Goal: Task Accomplishment & Management: Complete application form

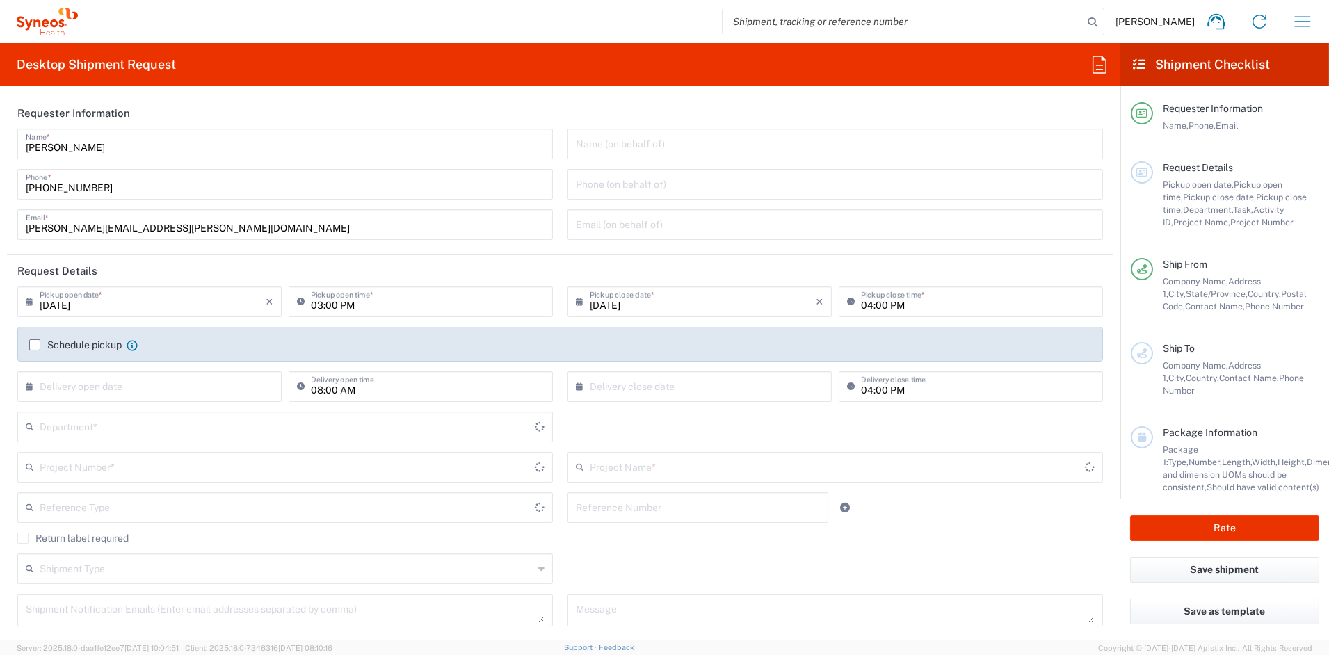
type input "[US_STATE]"
type input "6156"
type input "[GEOGRAPHIC_DATA]"
type input "Syneos Health Communications-[GEOGRAPHIC_DATA] [GEOGRAPHIC_DATA]"
click at [172, 228] on input "[PERSON_NAME][EMAIL_ADDRESS][PERSON_NAME][DOMAIN_NAME]" at bounding box center [285, 223] width 519 height 24
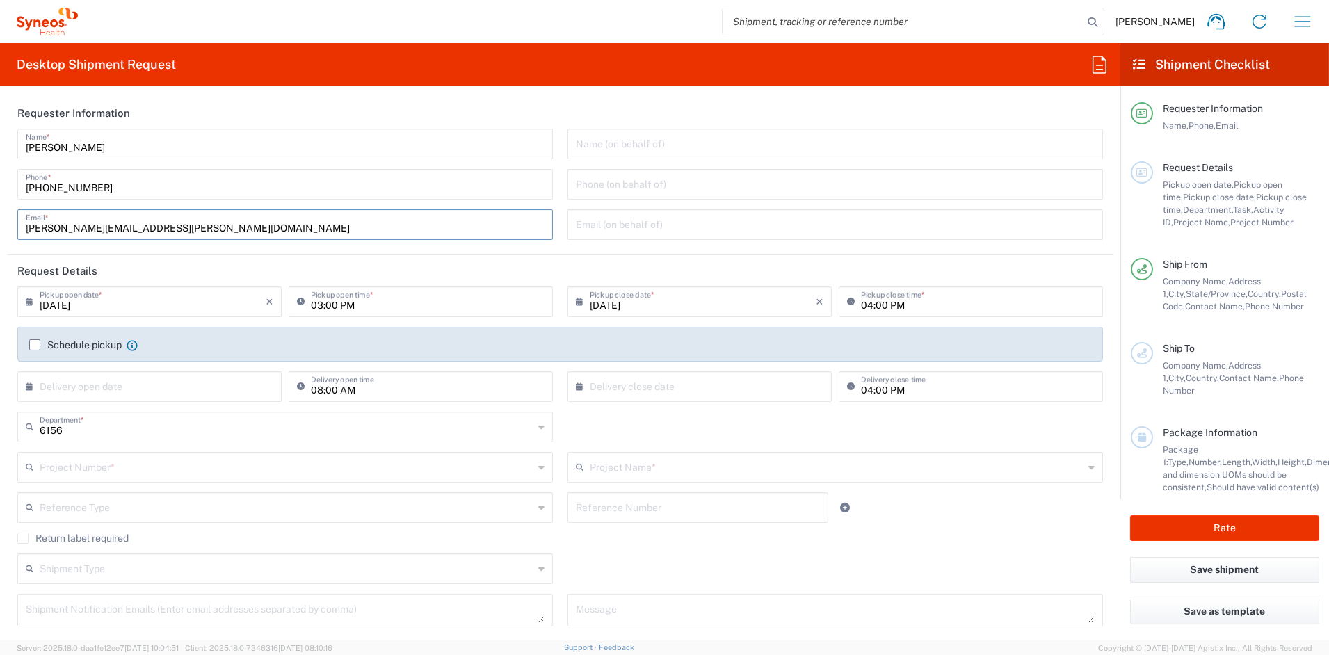
drag, startPoint x: 108, startPoint y: 228, endPoint x: -33, endPoint y: 226, distance: 141.1
click at [0, 226] on html "[PERSON_NAME] Home Shipment estimator Shipment tracking Desktop shipment reques…" at bounding box center [664, 327] width 1329 height 655
paste input "[PERSON_NAME].[PERSON_NAME]"
type input "[PERSON_NAME][EMAIL_ADDRESS][PERSON_NAME][DOMAIN_NAME]"
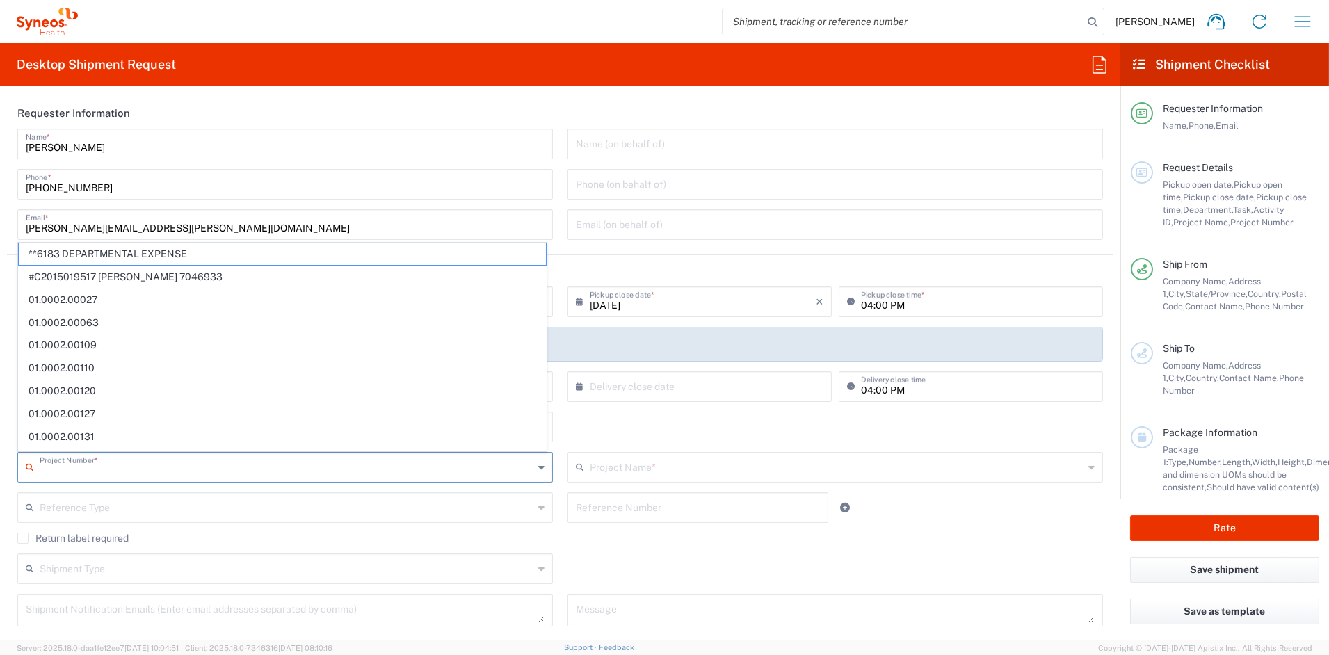
click at [113, 470] on input "text" at bounding box center [287, 466] width 494 height 24
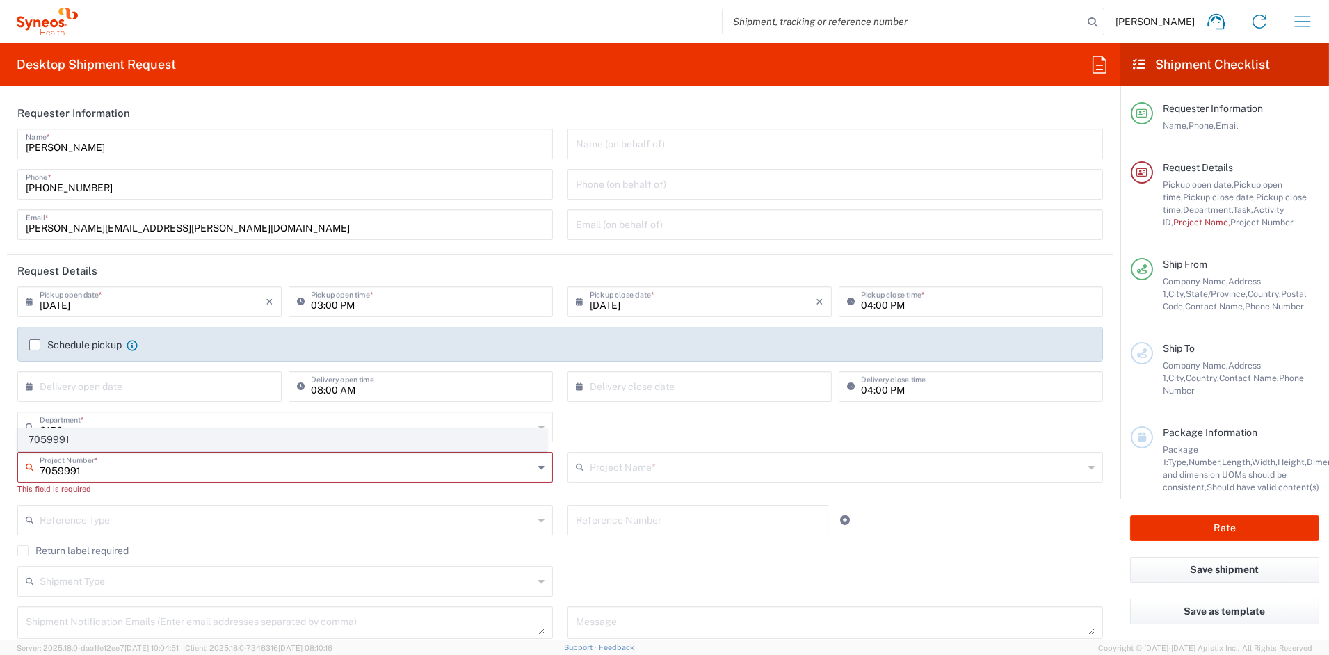
type input "7059991"
click at [95, 439] on span "7059991" at bounding box center [282, 440] width 527 height 22
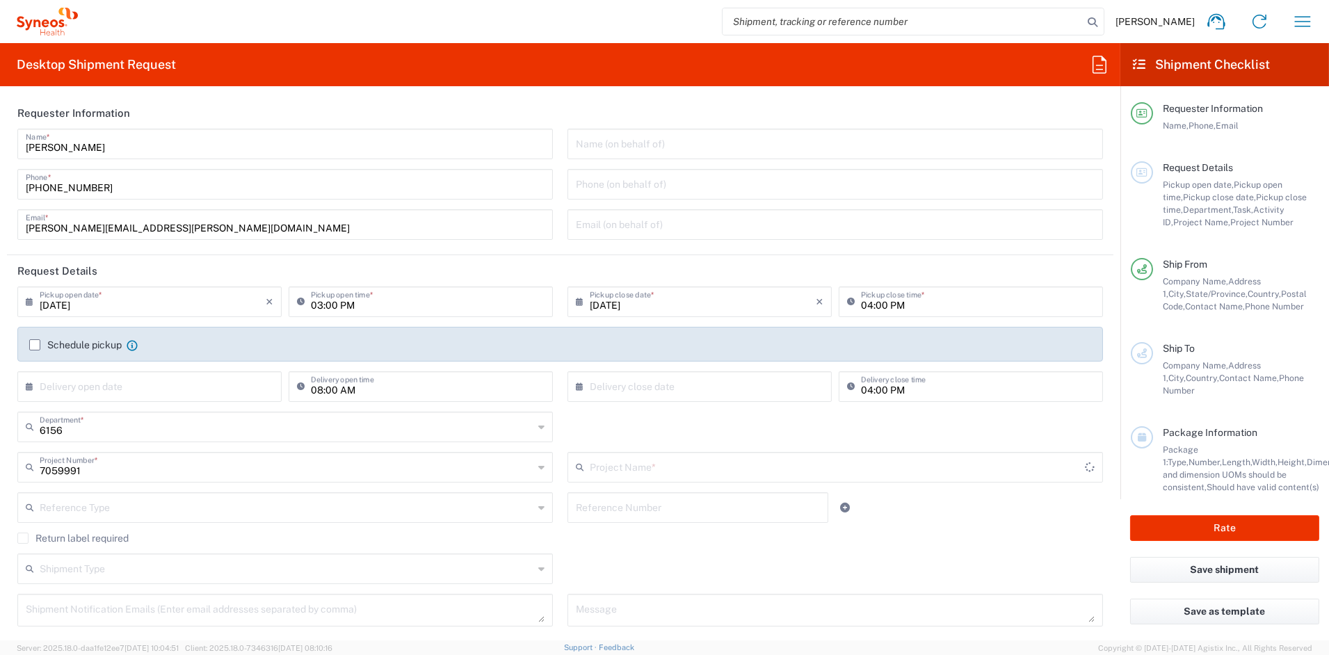
type input "TILD 24-01 Sun Genital Psorias"
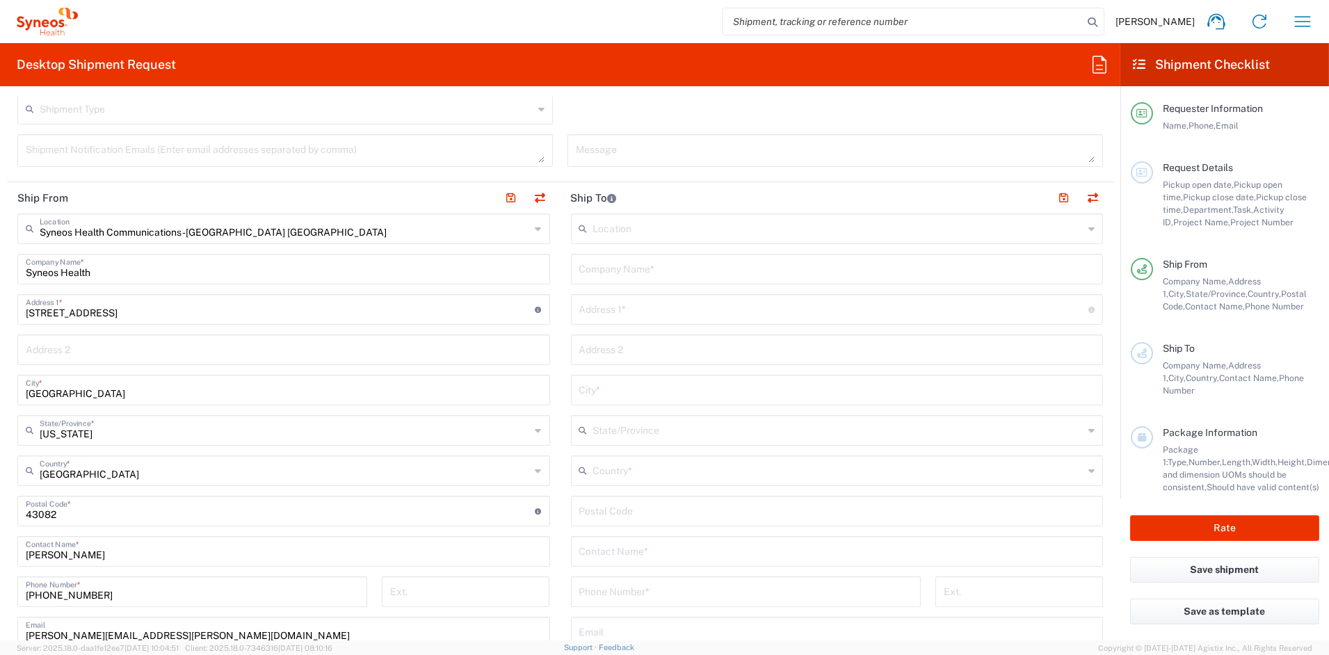
scroll to position [461, 0]
click at [680, 266] on input "text" at bounding box center [837, 266] width 516 height 24
paste input "Sun Pharmaceuticals Industries"
type input "Sun Pharmaceuticals Industries"
click at [640, 551] on input "text" at bounding box center [837, 549] width 516 height 24
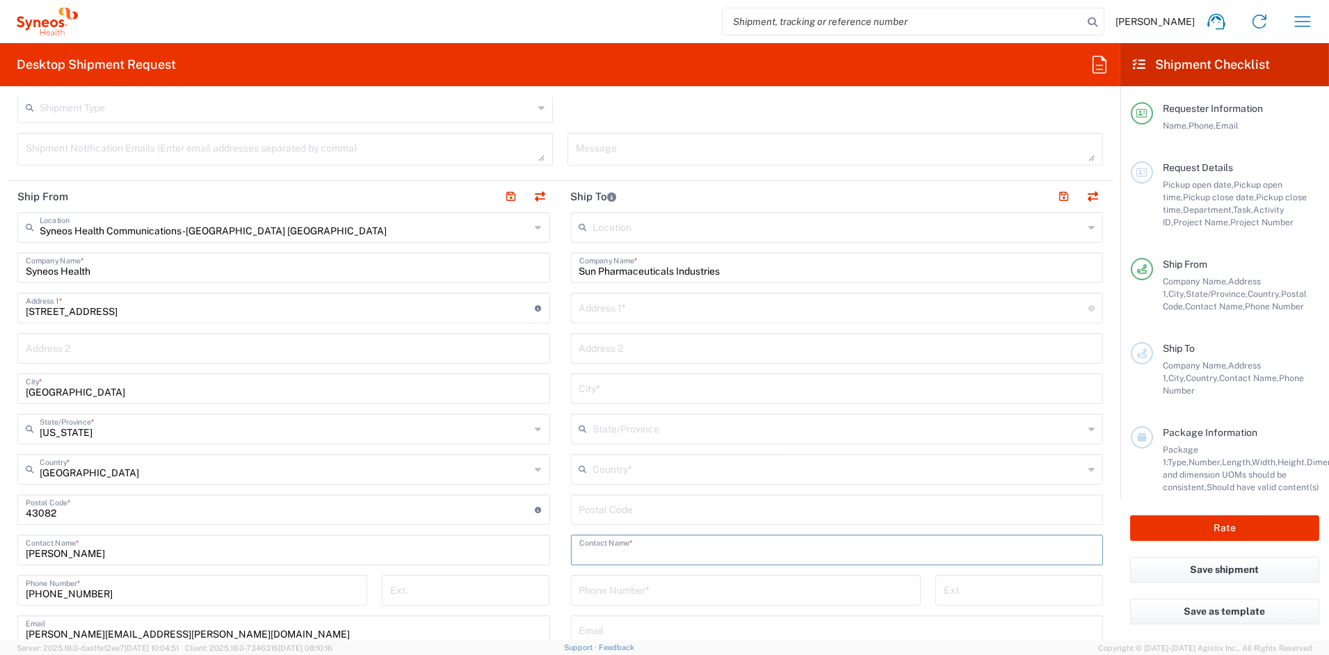
paste input "[PERSON_NAME]"
type input "[PERSON_NAME]"
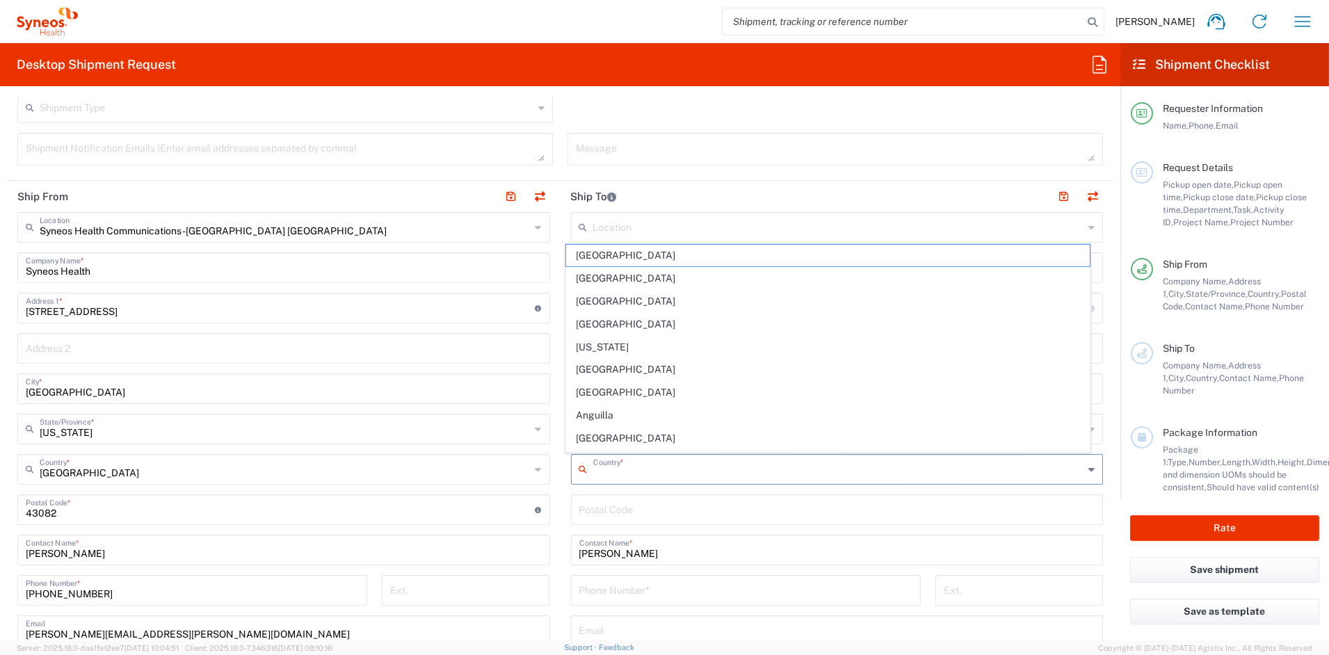
click at [626, 469] on input "text" at bounding box center [838, 468] width 491 height 24
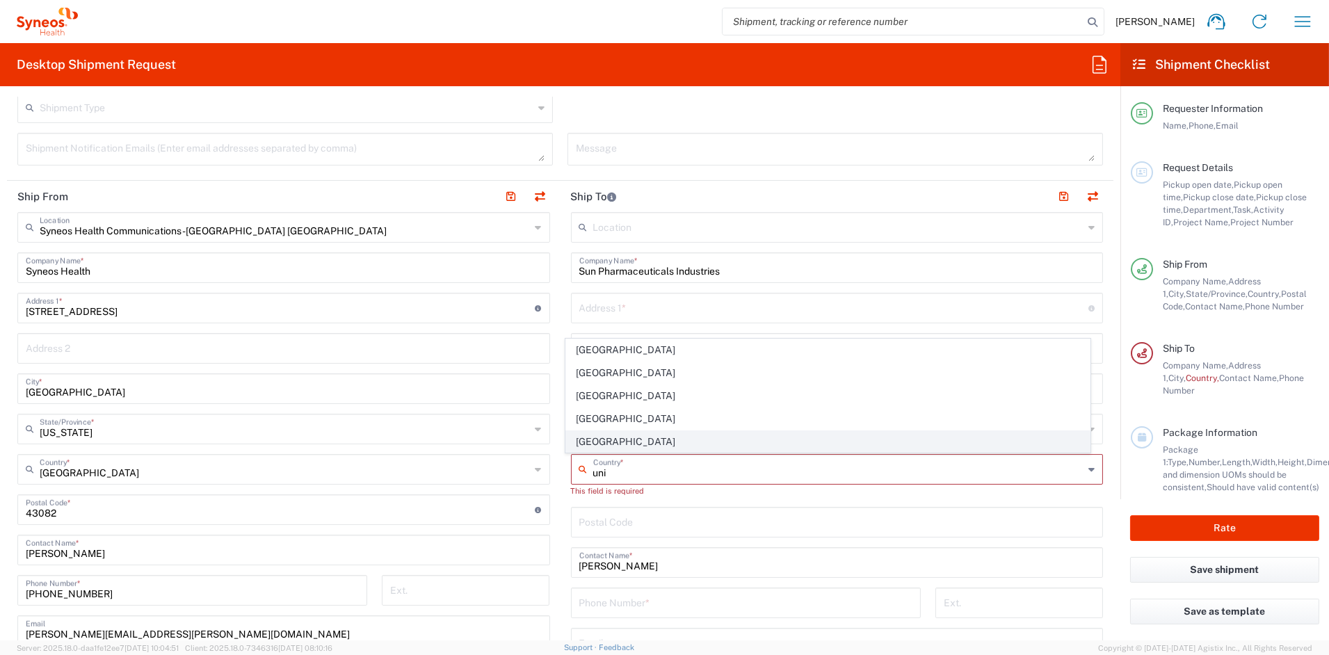
click at [594, 444] on span "[GEOGRAPHIC_DATA]" at bounding box center [827, 442] width 523 height 22
type input "[GEOGRAPHIC_DATA]"
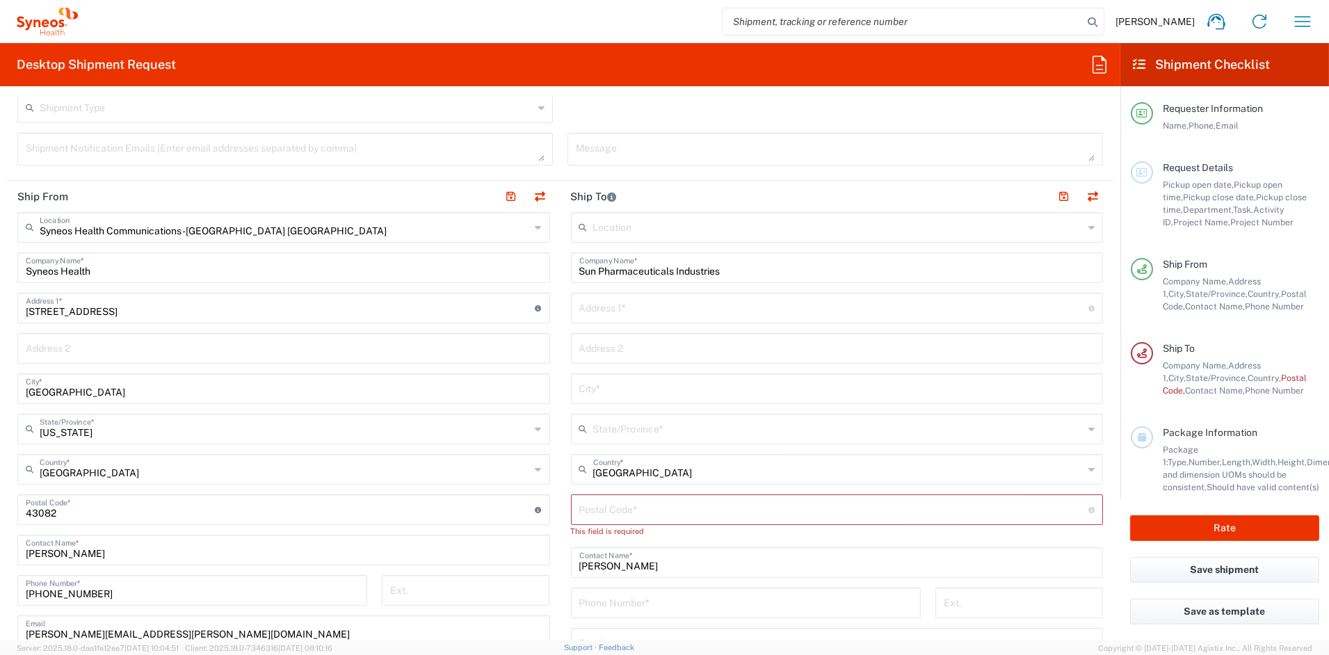
click at [616, 602] on input "tel" at bounding box center [745, 602] width 333 height 24
paste input "[PHONE_NUMBER]"
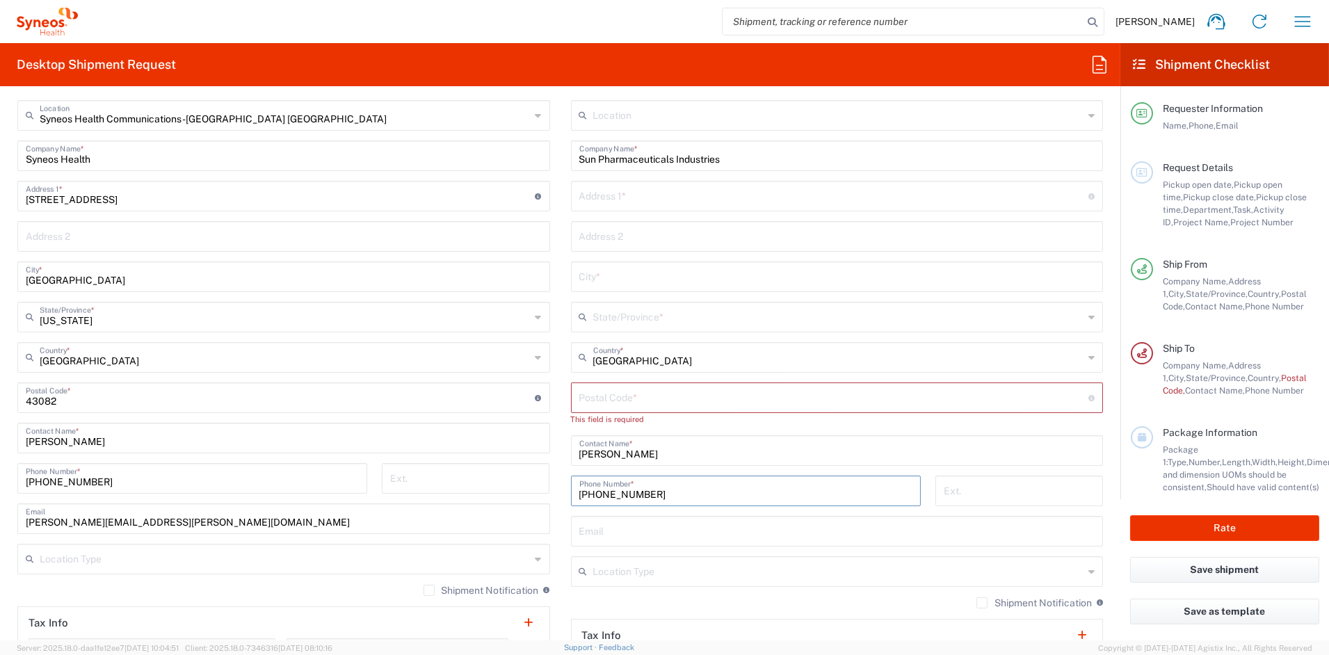
type input "[PHONE_NUMBER]"
click at [627, 575] on input "text" at bounding box center [838, 570] width 491 height 24
click at [615, 599] on span "Business (General)" at bounding box center [827, 601] width 523 height 22
type input "Business (General)"
click at [631, 197] on input "text" at bounding box center [834, 195] width 510 height 24
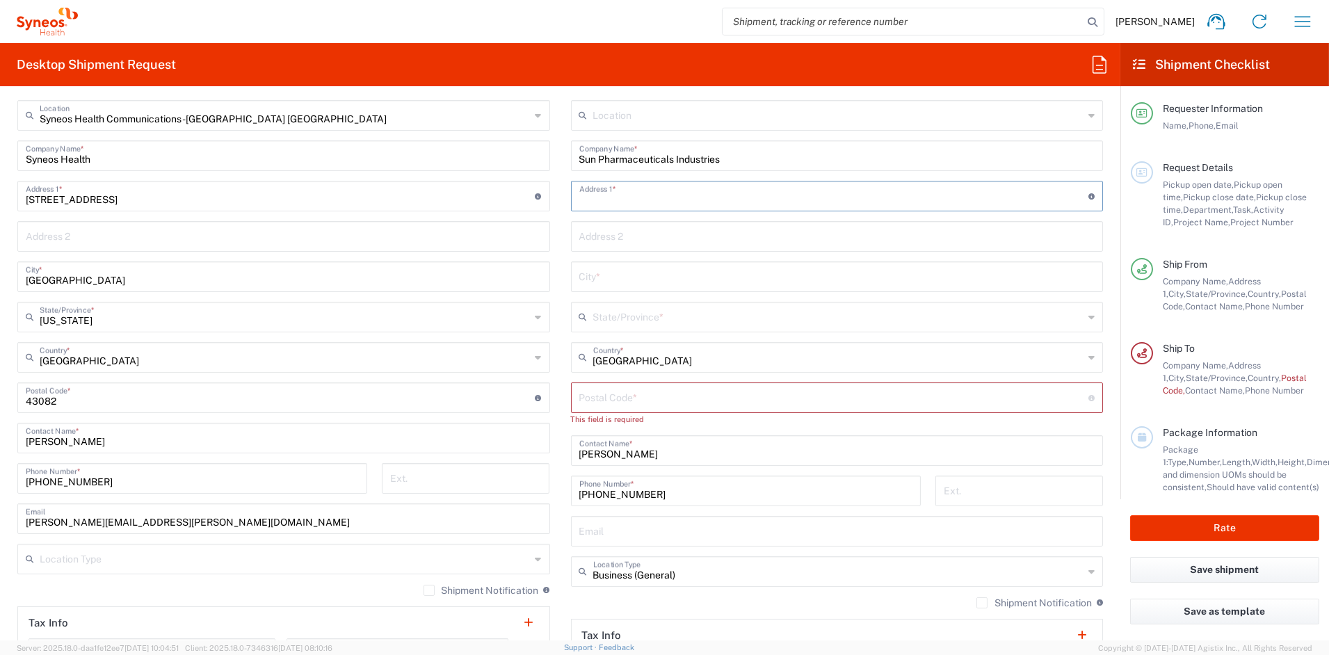
click at [631, 197] on input "text" at bounding box center [834, 195] width 510 height 24
paste input "[STREET_ADDRESS]"
type input "[STREET_ADDRESS]"
click at [633, 277] on input "text" at bounding box center [837, 275] width 516 height 24
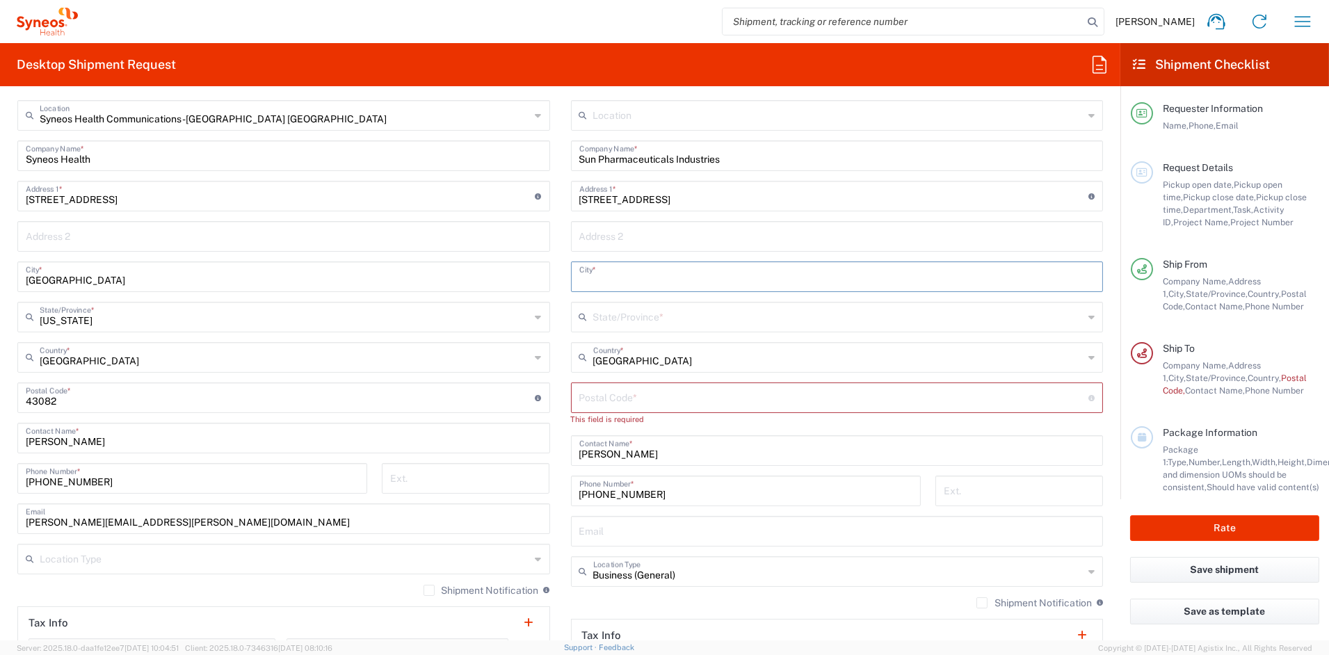
paste input "[GEOGRAPHIC_DATA]"
type input "[GEOGRAPHIC_DATA]"
click at [628, 320] on input "text" at bounding box center [838, 316] width 491 height 24
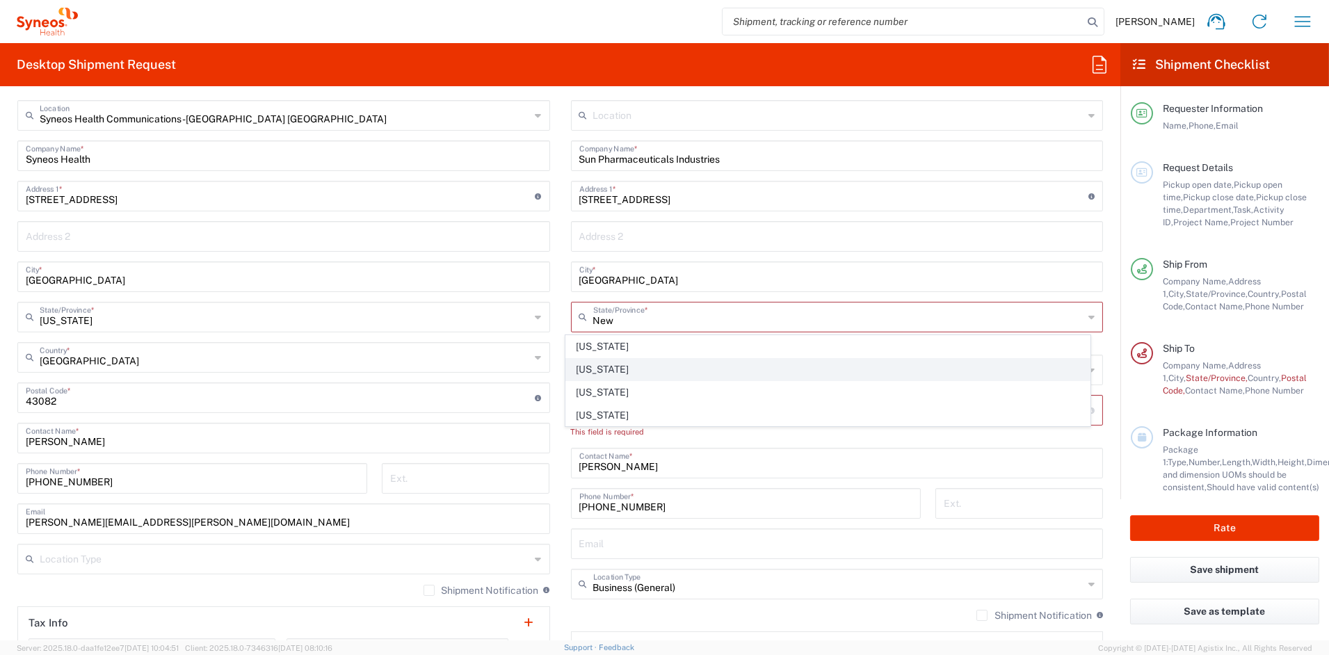
click at [600, 372] on span "[US_STATE]" at bounding box center [827, 370] width 523 height 22
type input "[US_STATE]"
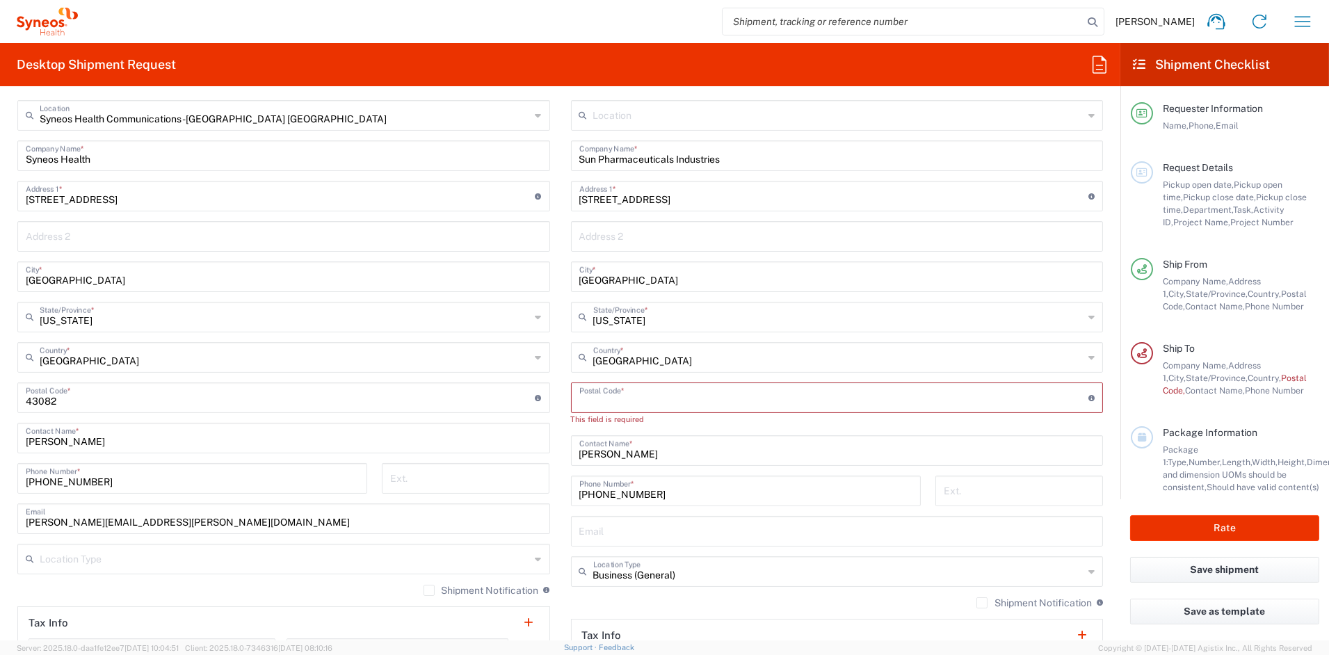
click at [615, 407] on input "undefined" at bounding box center [834, 396] width 510 height 24
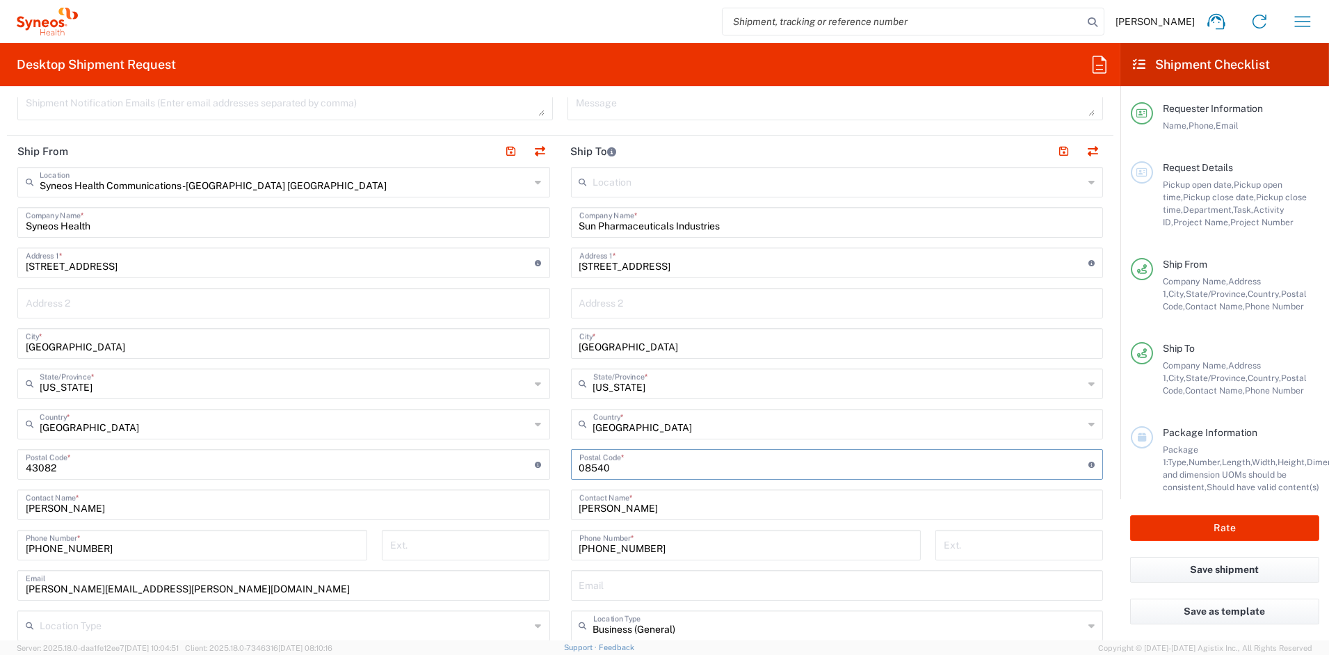
scroll to position [502, 0]
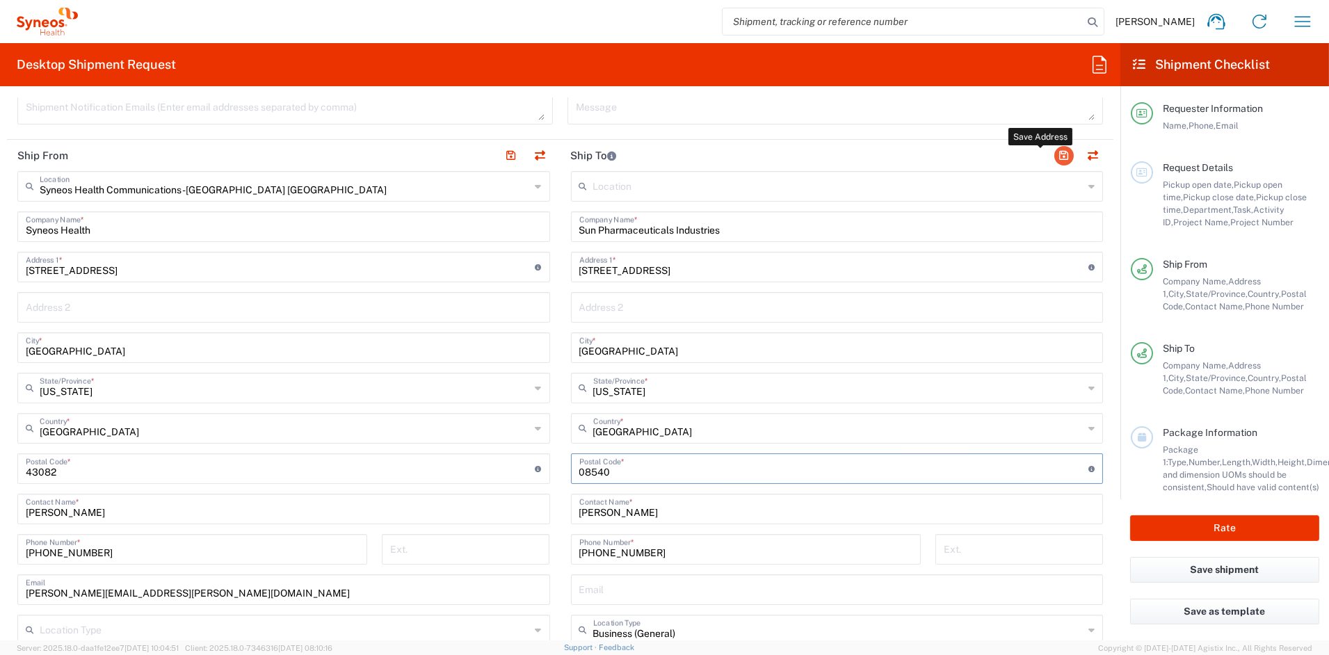
type input "08540"
drag, startPoint x: 1052, startPoint y: 151, endPoint x: 938, endPoint y: 221, distance: 133.9
click at [1054, 151] on button "button" at bounding box center [1063, 155] width 19 height 19
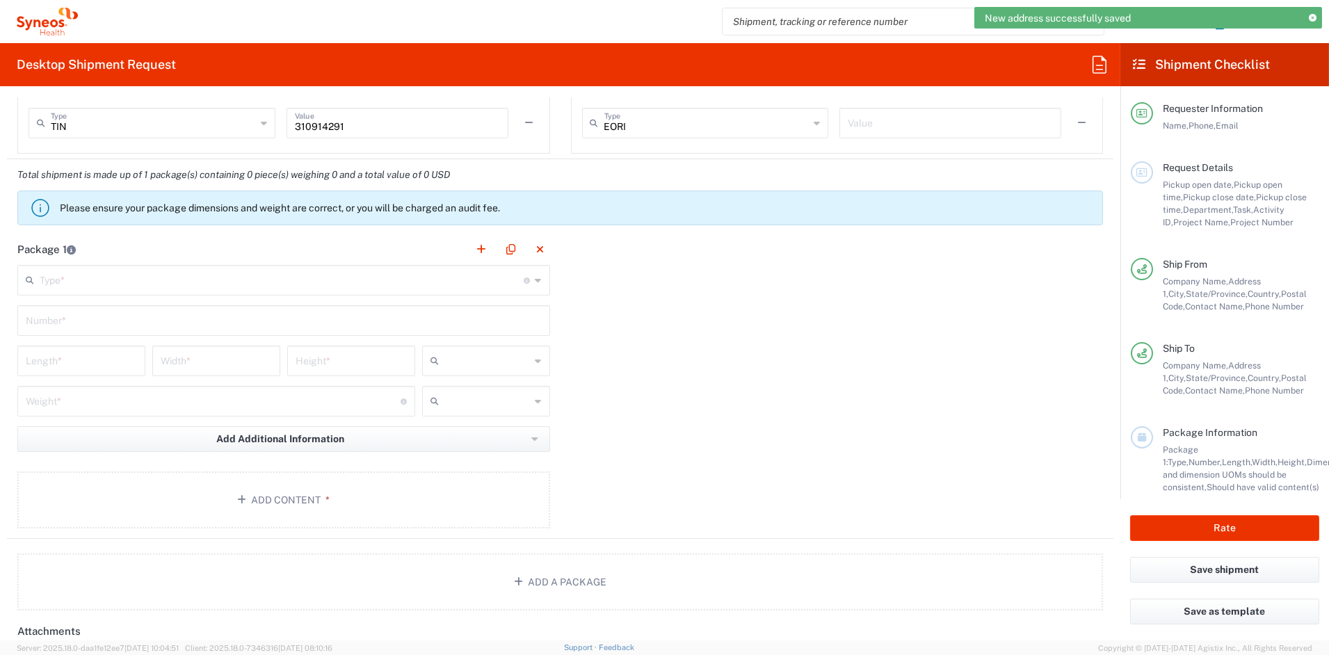
scroll to position [1117, 0]
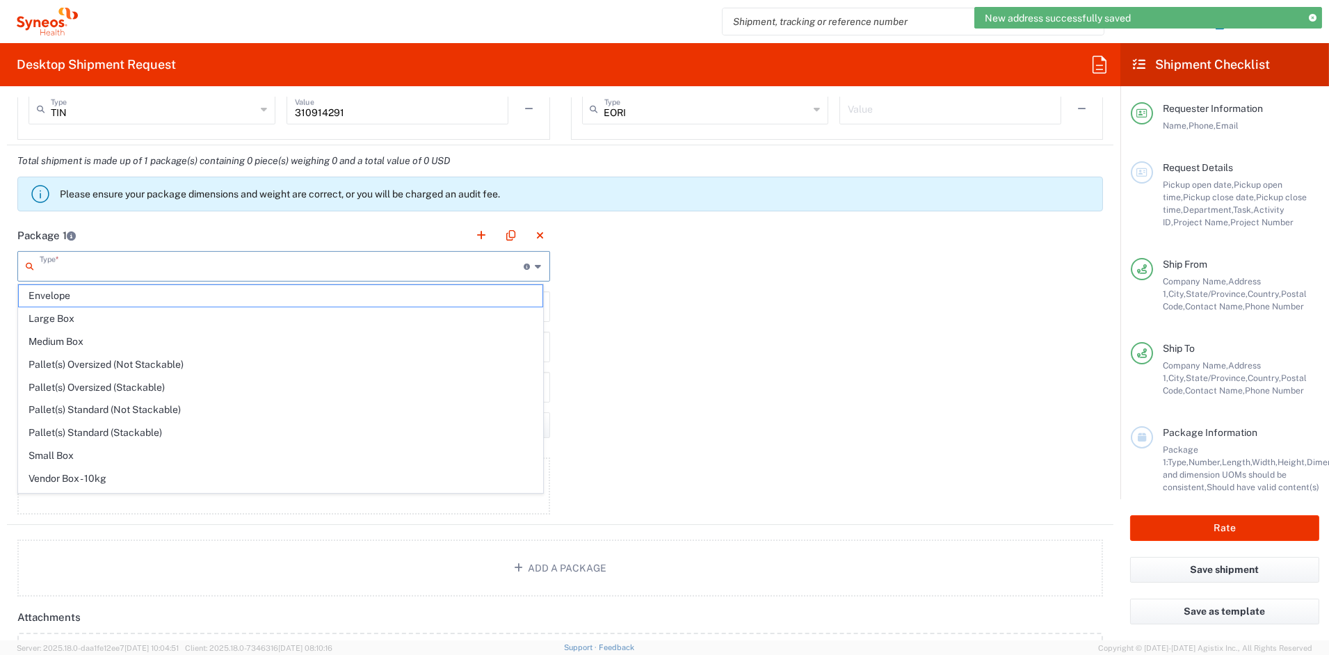
click at [113, 271] on input "text" at bounding box center [282, 265] width 485 height 24
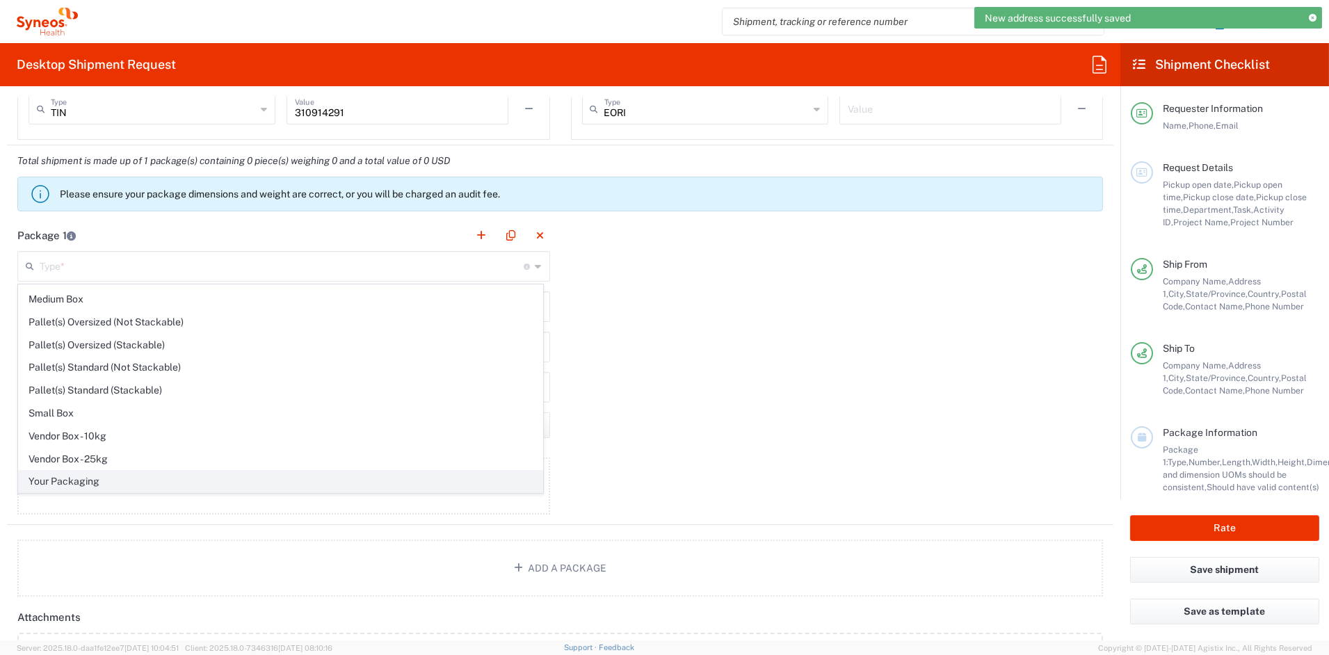
click at [83, 483] on span "Your Packaging" at bounding box center [280, 482] width 523 height 22
type input "Your Packaging"
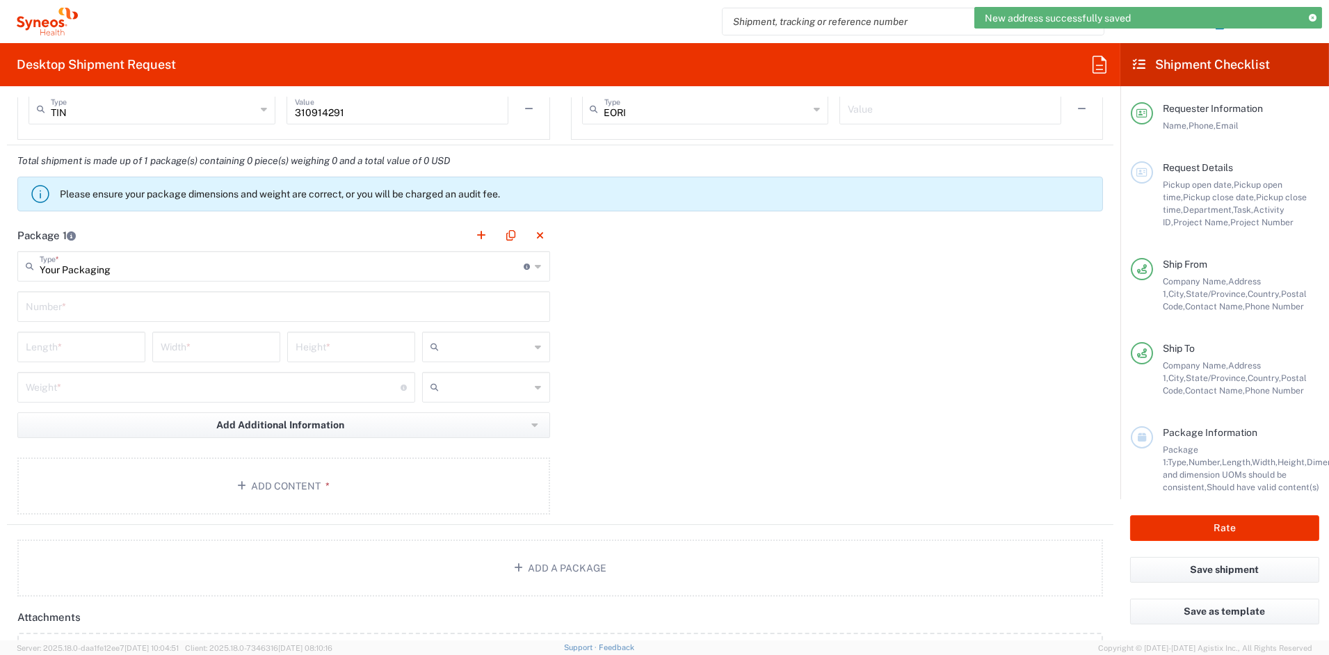
click at [82, 311] on input "text" at bounding box center [284, 305] width 516 height 24
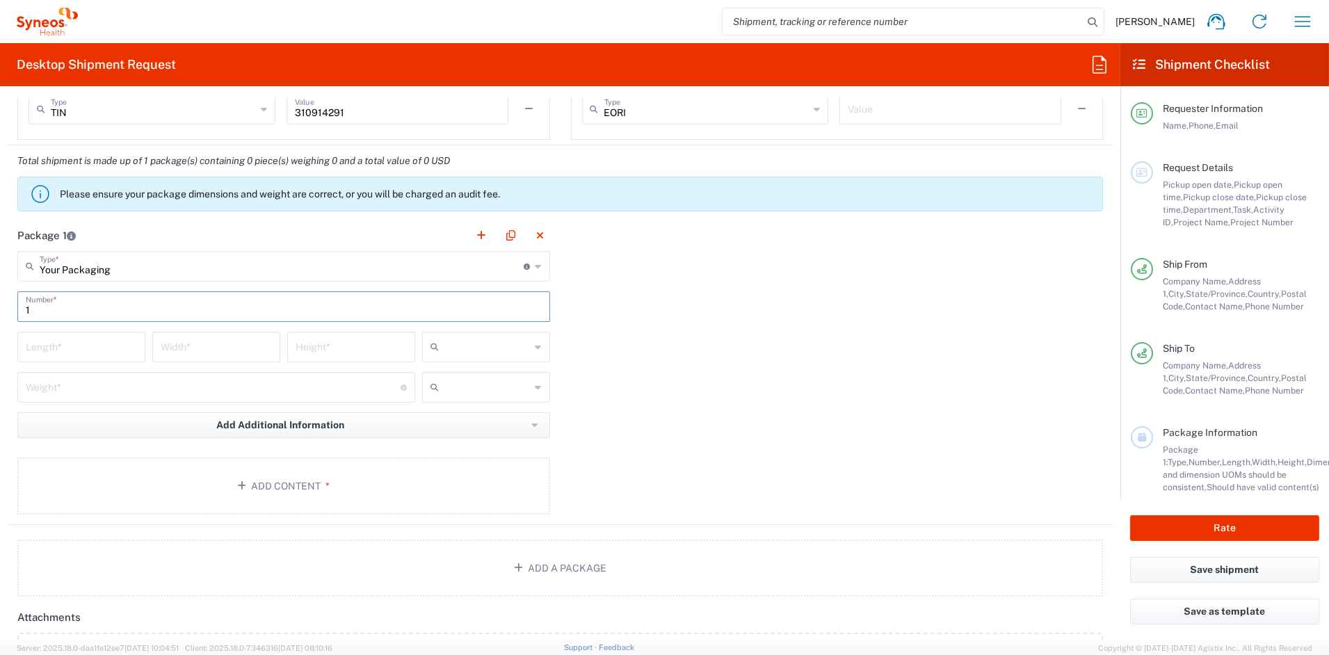
type input "1"
click at [92, 349] on input "number" at bounding box center [81, 346] width 111 height 24
type input "20"
type input "14"
type input "11"
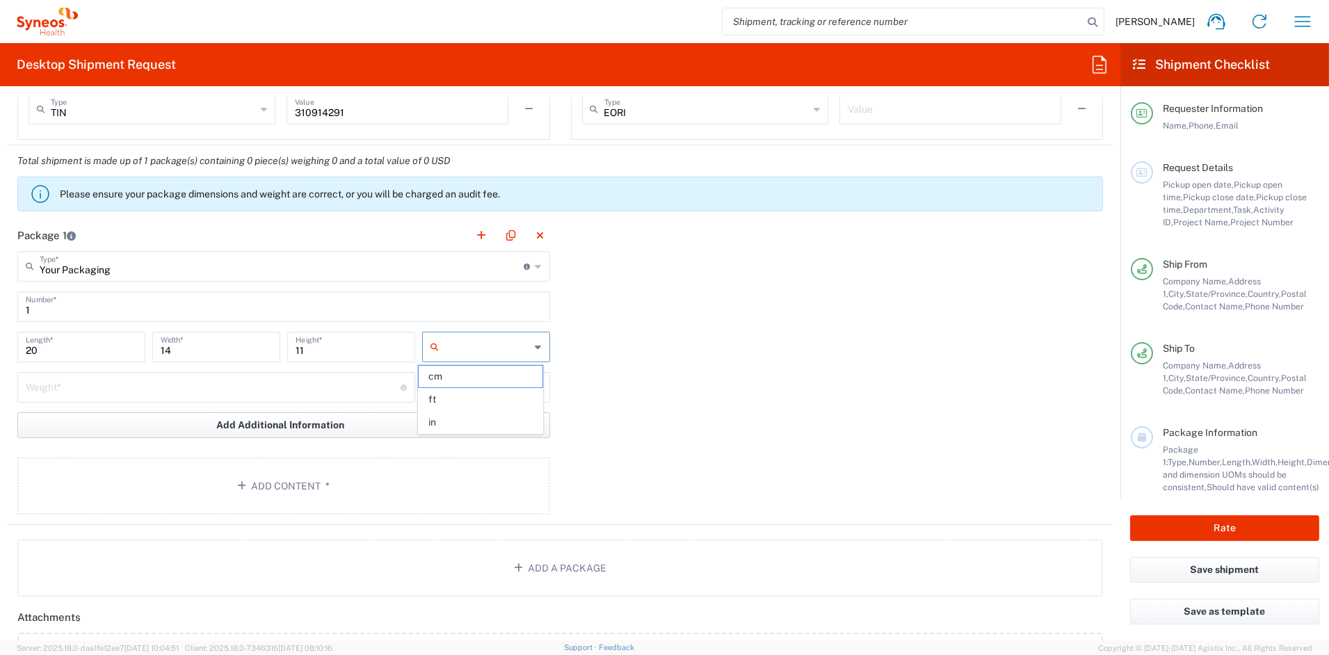
drag, startPoint x: 458, startPoint y: 428, endPoint x: 430, endPoint y: 424, distance: 28.7
click at [458, 427] on span "in" at bounding box center [481, 423] width 124 height 22
type input "in"
click at [146, 387] on input "number" at bounding box center [213, 386] width 375 height 24
type input "25"
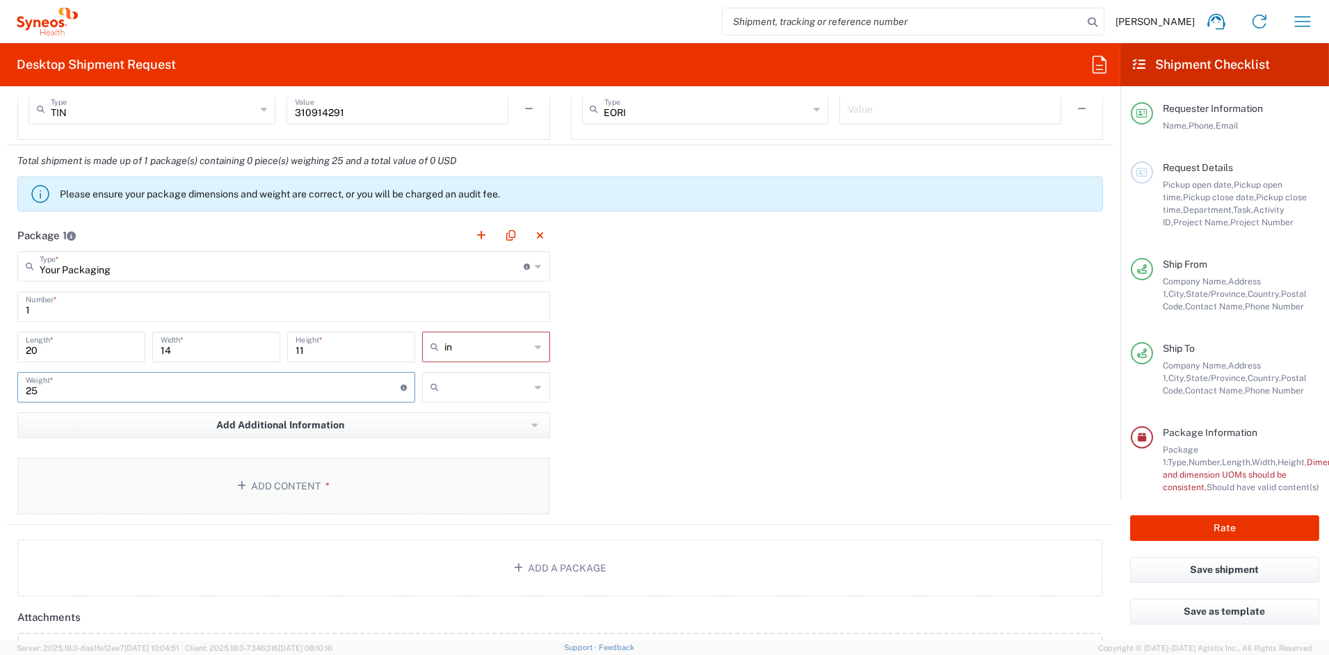
click at [278, 488] on button "Add Content *" at bounding box center [283, 485] width 533 height 57
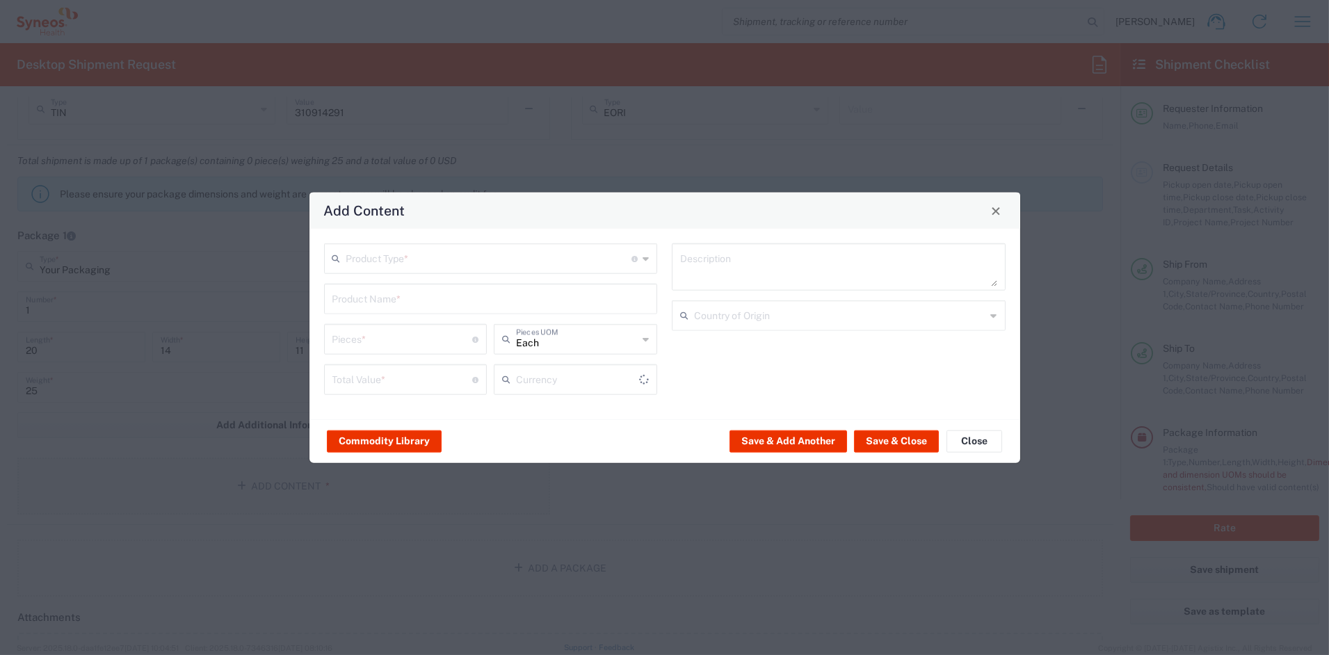
type input "US Dollar"
click at [380, 259] on input "text" at bounding box center [489, 257] width 286 height 24
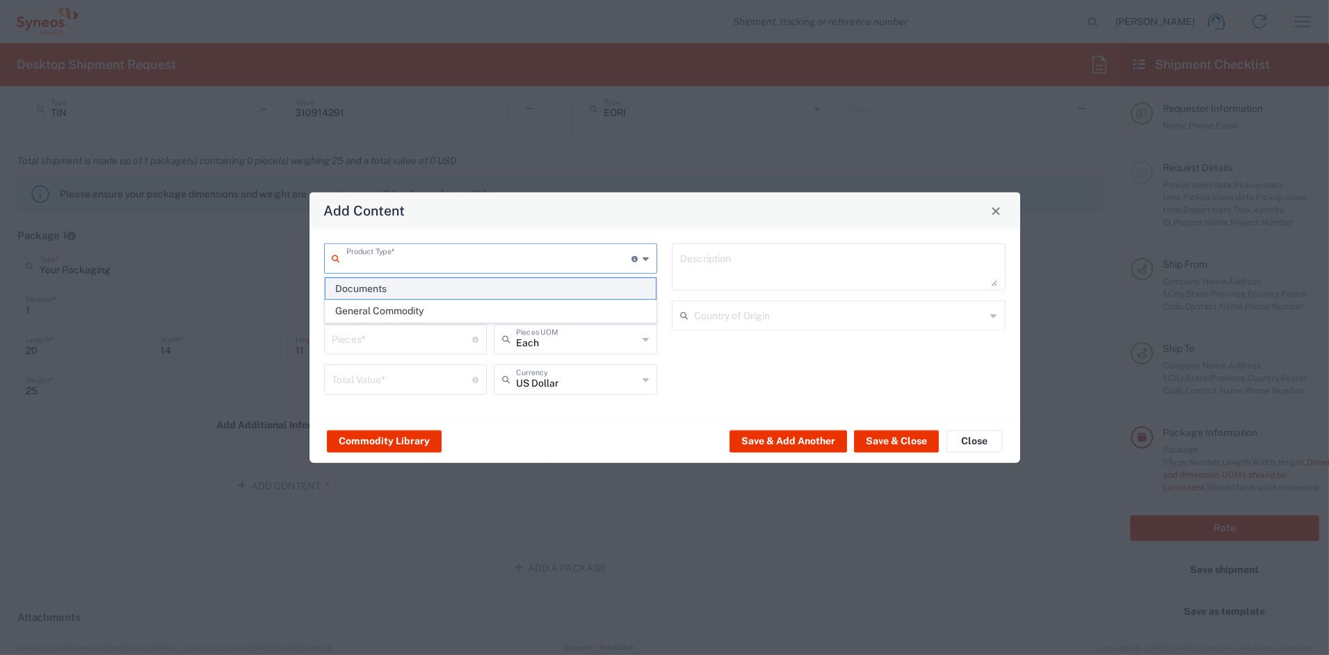
click at [380, 291] on span "Documents" at bounding box center [490, 289] width 330 height 22
type input "Documents"
type input "1"
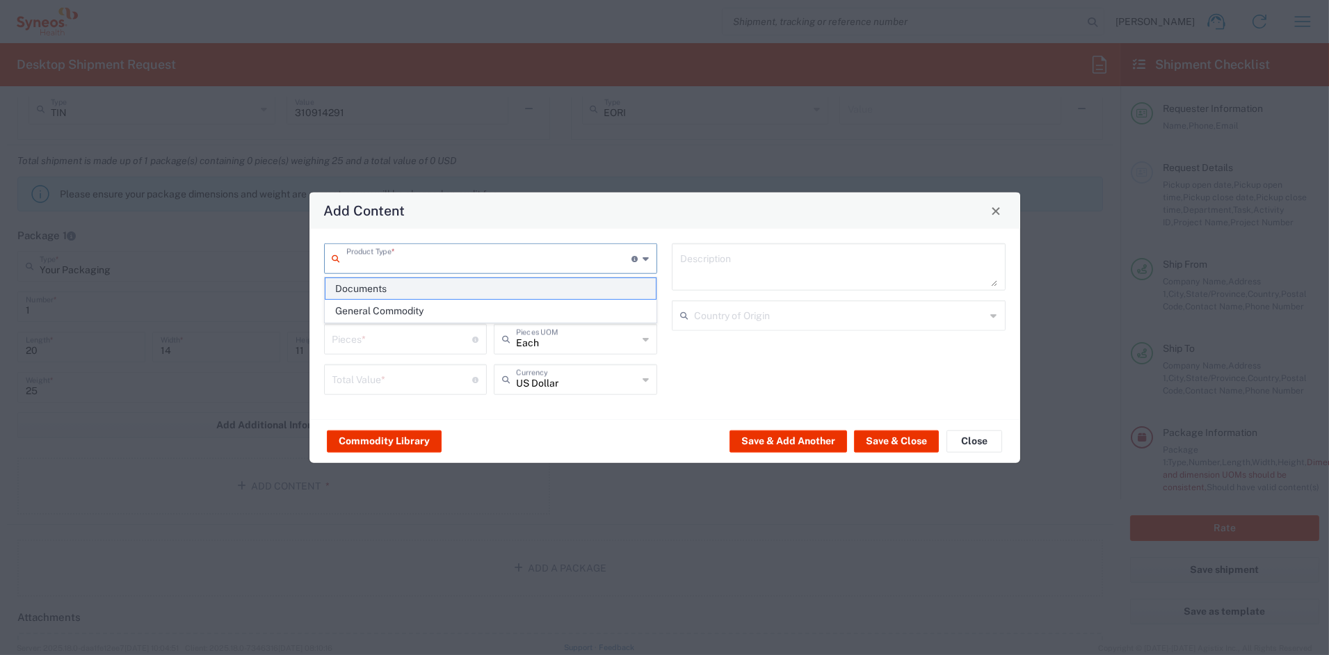
type textarea "Documents"
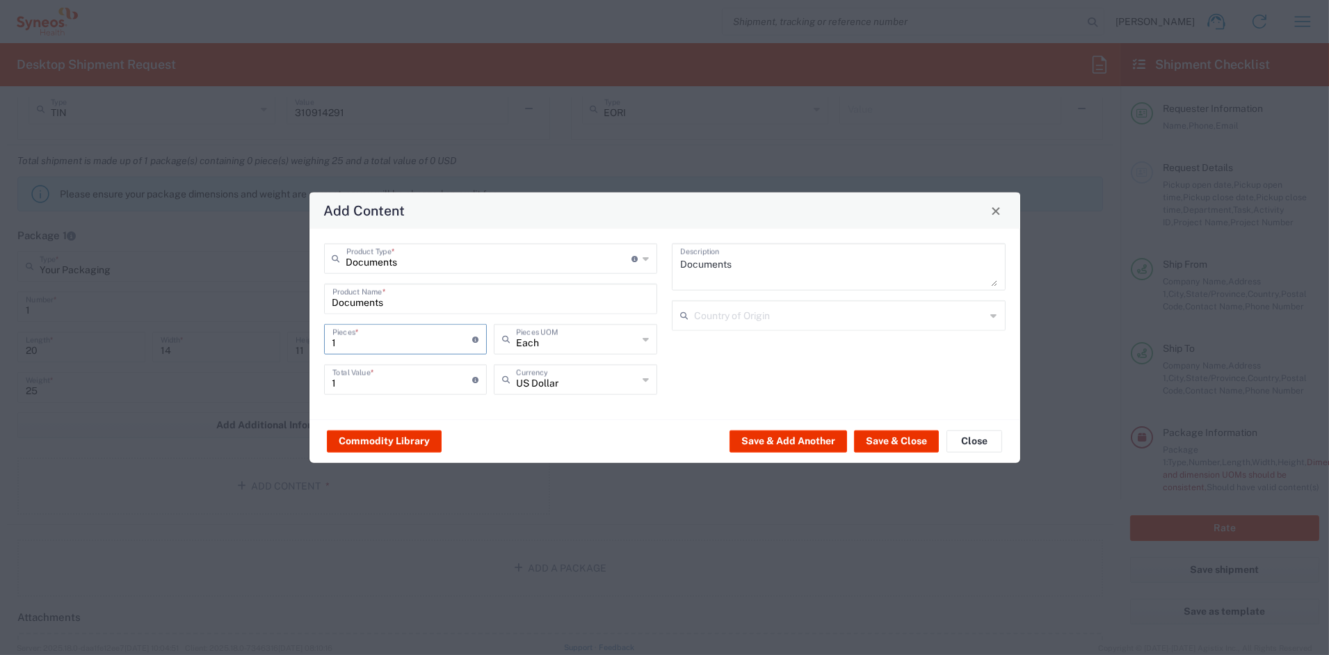
click at [376, 343] on input "1" at bounding box center [402, 338] width 140 height 24
drag, startPoint x: 370, startPoint y: 343, endPoint x: 311, endPoint y: 343, distance: 58.4
click at [318, 341] on div "Documents Product Type * Document: Paper document generated internally by Syneo…" at bounding box center [490, 323] width 348 height 161
type input "2"
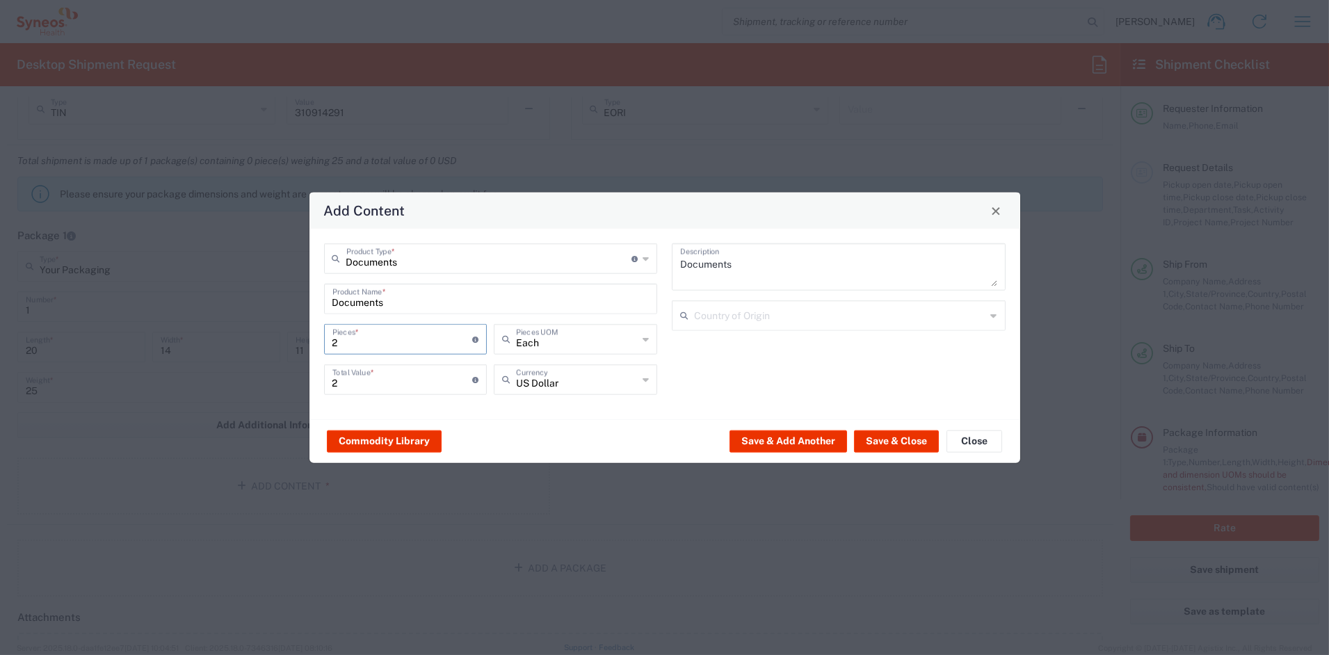
type input "25"
type input "256"
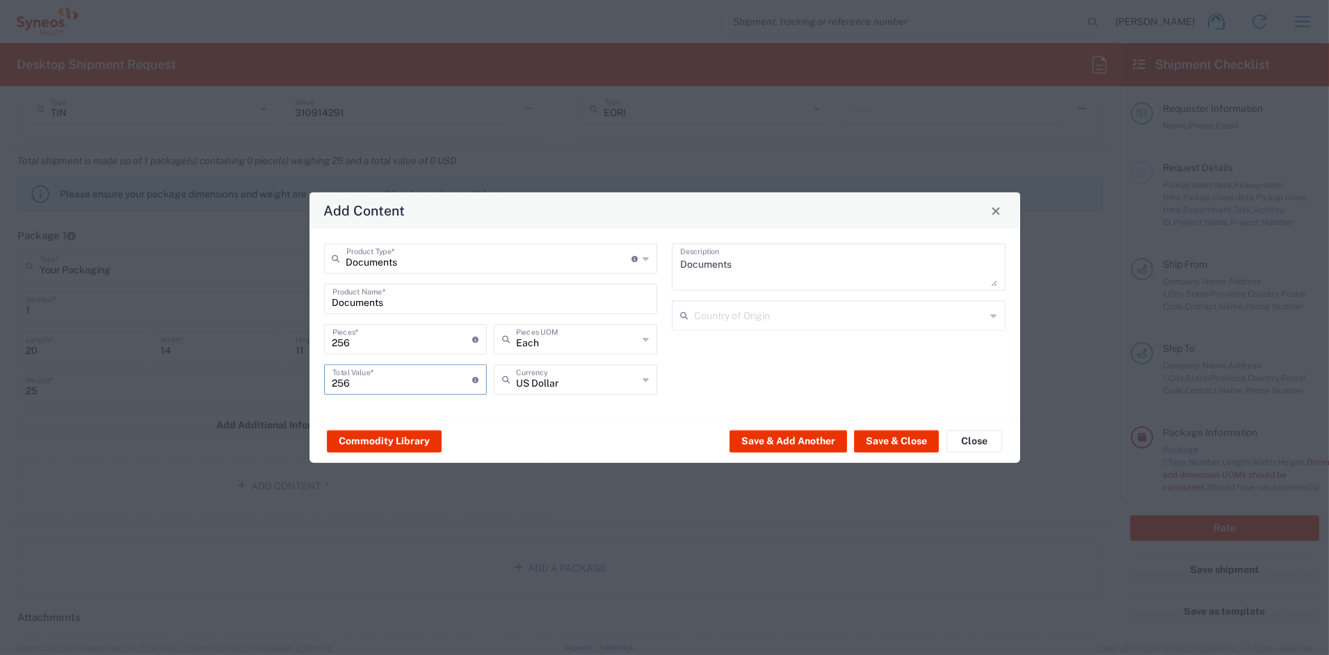
drag, startPoint x: 329, startPoint y: 380, endPoint x: 295, endPoint y: 379, distance: 33.4
click at [299, 377] on div "Add Content Documents Product Type * Document: Paper document generated interna…" at bounding box center [664, 327] width 1329 height 655
type input "300"
click at [892, 438] on button "Save & Close" at bounding box center [896, 441] width 85 height 22
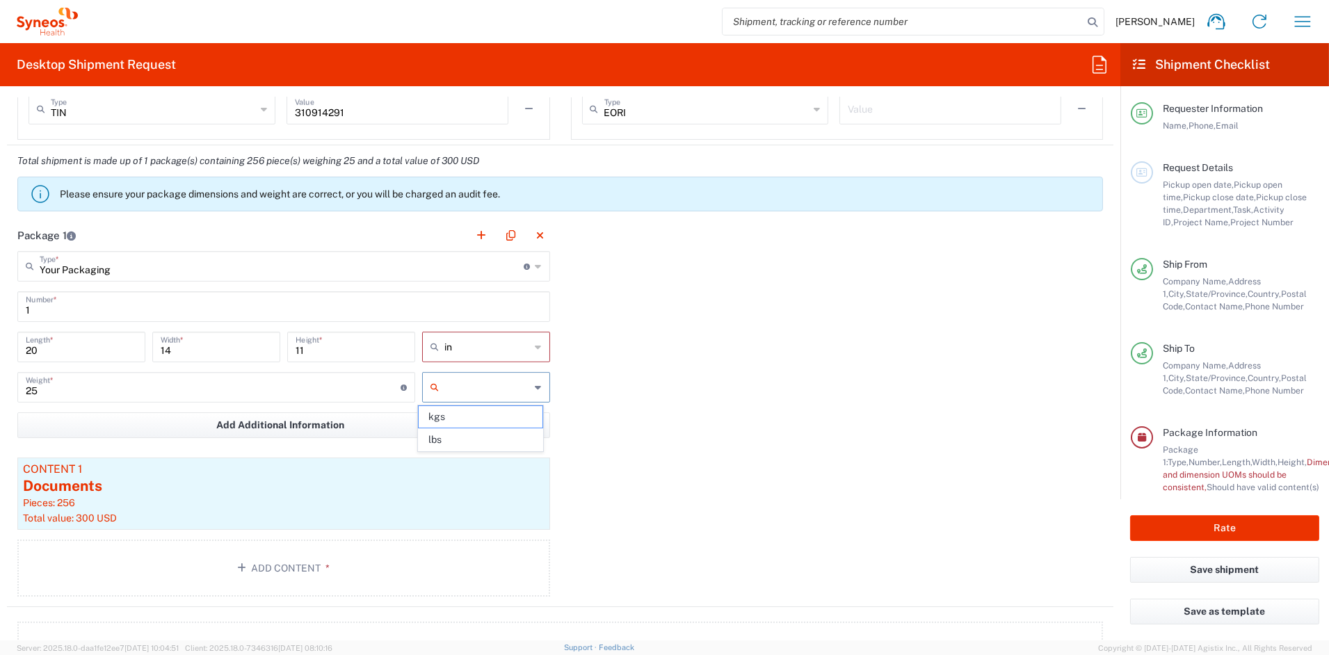
click at [455, 382] on input "text" at bounding box center [487, 387] width 86 height 22
drag, startPoint x: 449, startPoint y: 438, endPoint x: 457, endPoint y: 439, distance: 8.4
click at [450, 438] on span "lbs" at bounding box center [481, 440] width 124 height 22
type input "lbs"
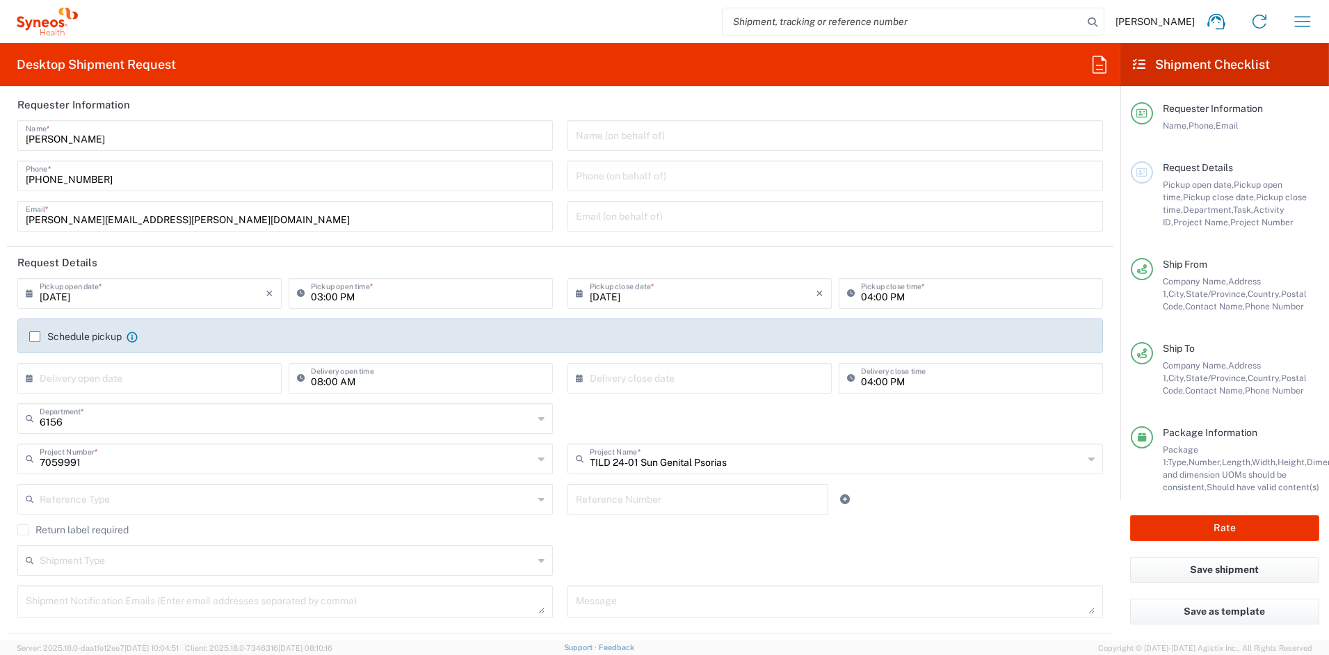
scroll to position [0, 0]
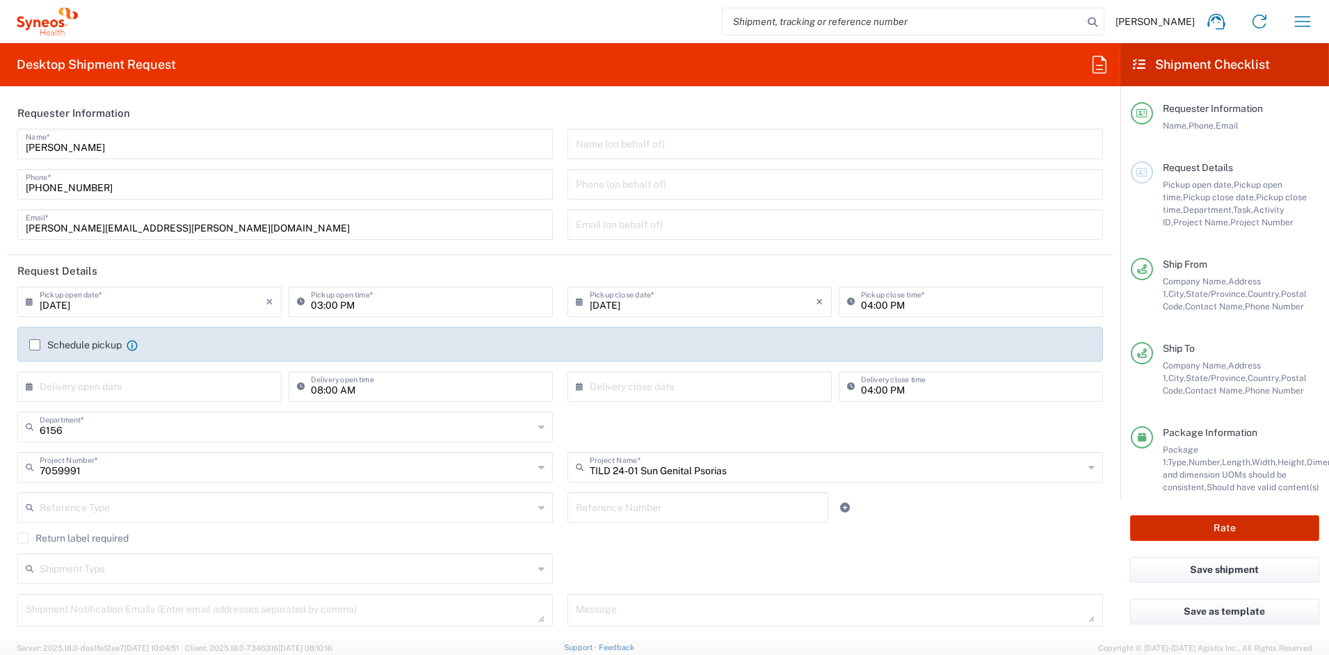
click at [1232, 527] on button "Rate" at bounding box center [1224, 528] width 189 height 26
type input "7059991"
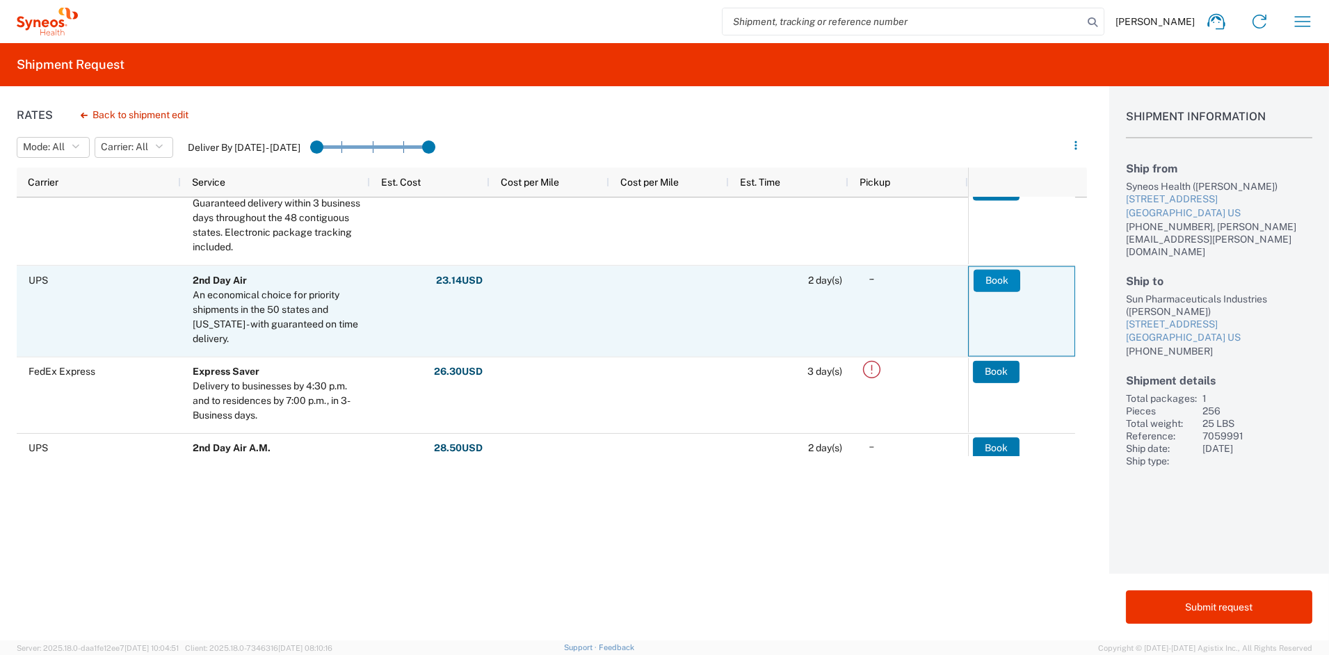
click at [993, 279] on button "Book" at bounding box center [996, 280] width 47 height 22
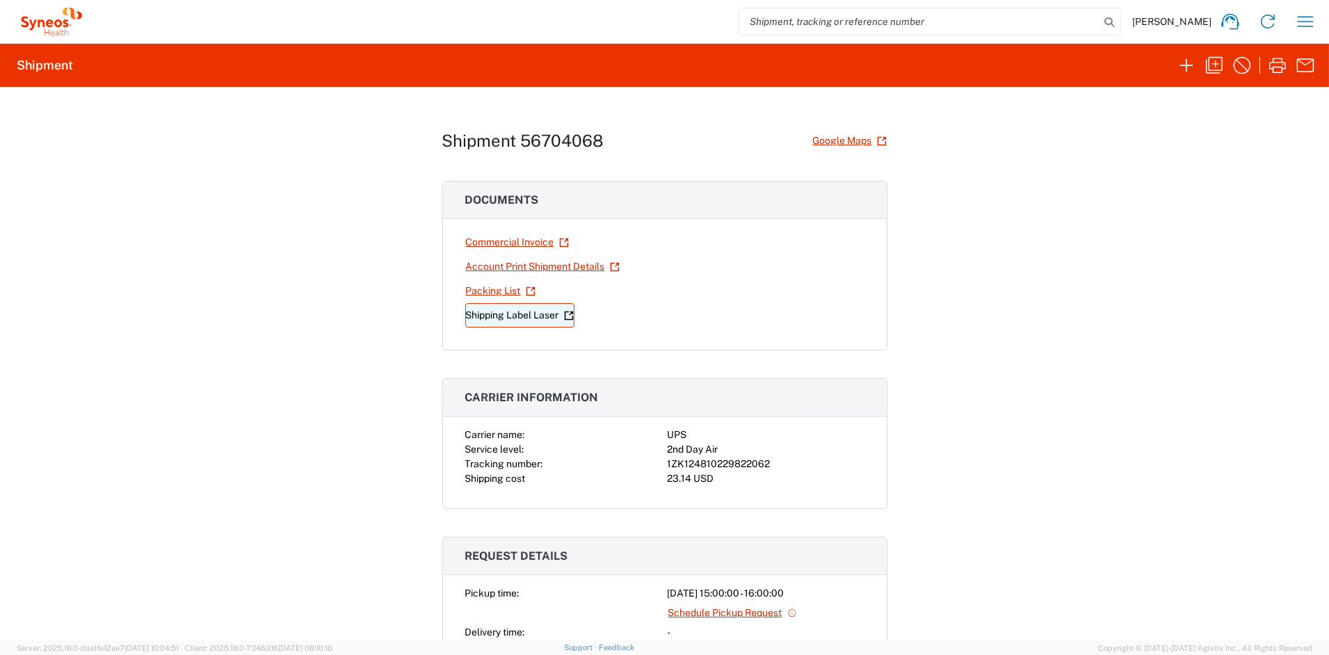
click at [530, 314] on link "Shipping Label Laser" at bounding box center [519, 315] width 109 height 24
